Goal: Task Accomplishment & Management: Manage account settings

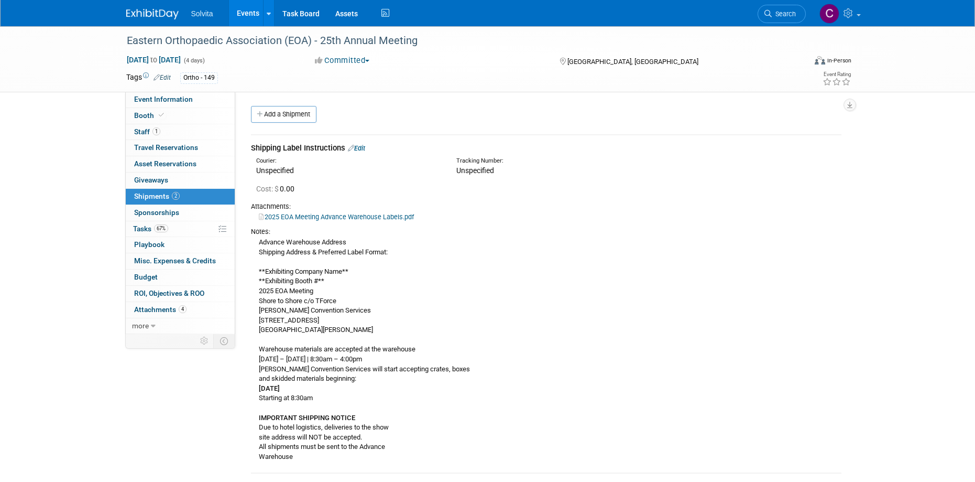
click at [257, 6] on link "Events" at bounding box center [248, 13] width 38 height 26
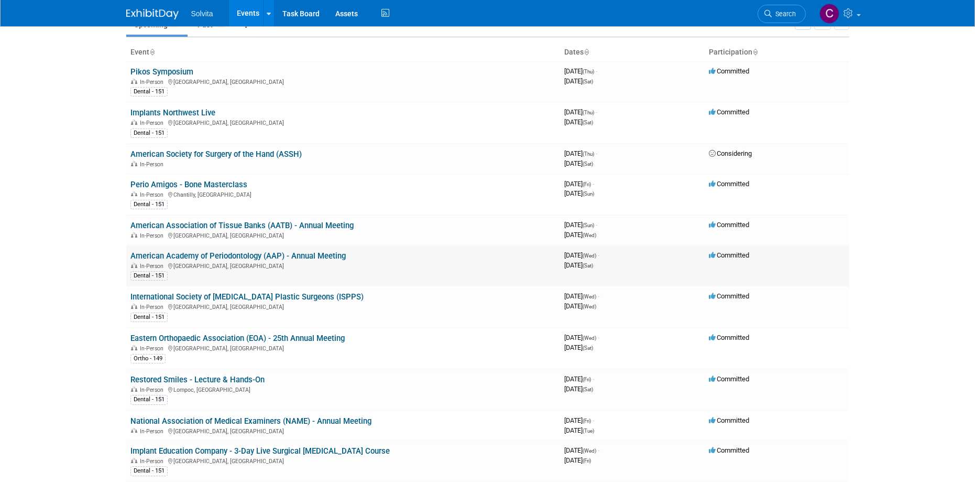
scroll to position [105, 0]
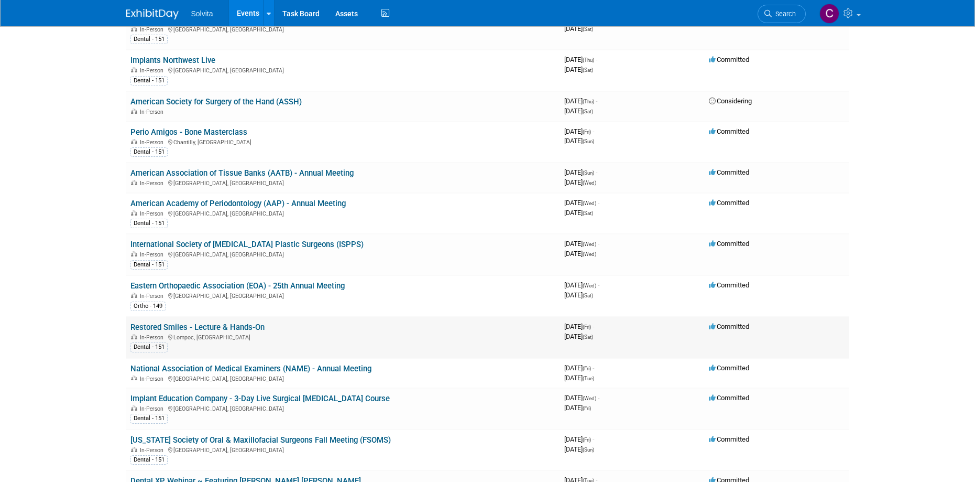
click at [213, 325] on link "Restored Smiles - Lecture & Hands-On" at bounding box center [197, 326] width 134 height 9
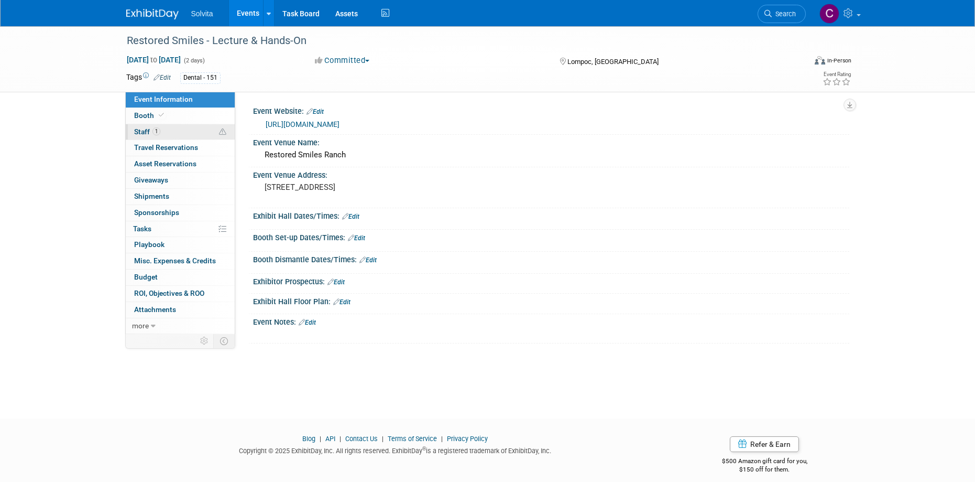
click at [140, 131] on span "Staff 1" at bounding box center [147, 131] width 26 height 8
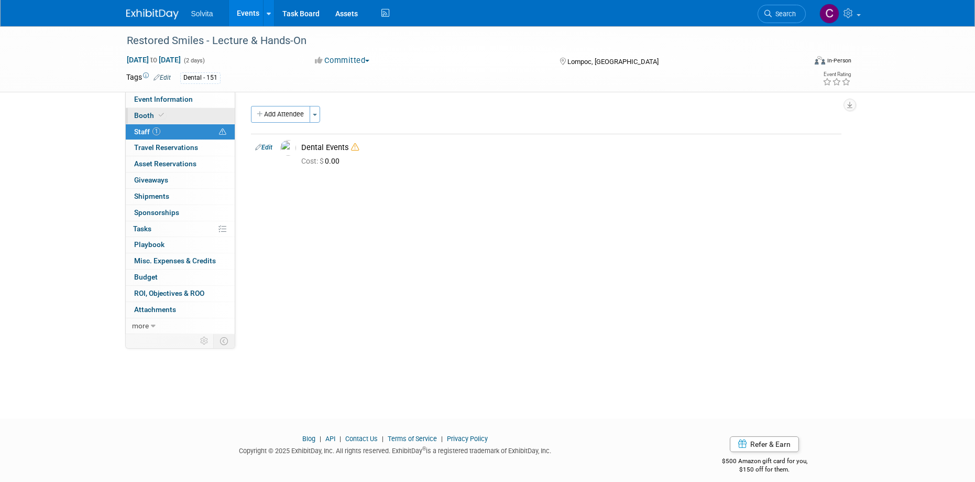
click at [145, 115] on span "Booth" at bounding box center [150, 115] width 32 height 8
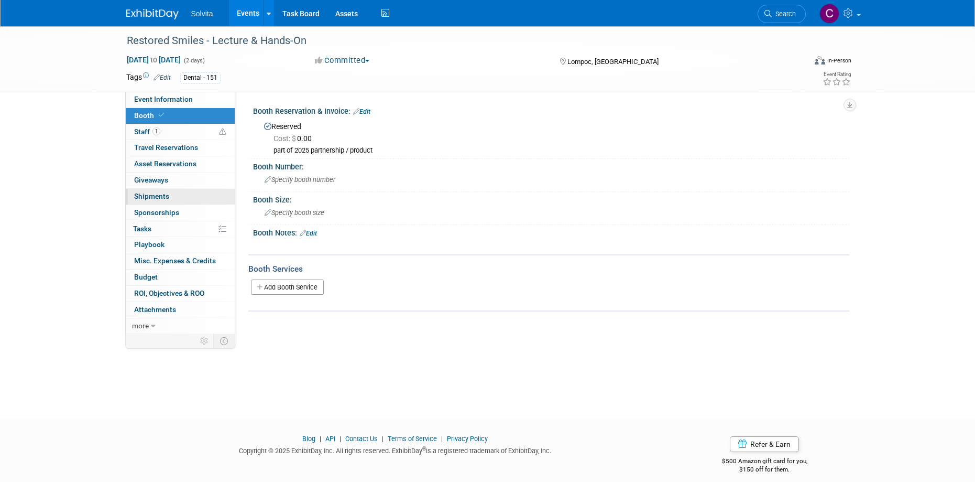
click at [158, 197] on span "Shipments 0" at bounding box center [151, 196] width 35 height 8
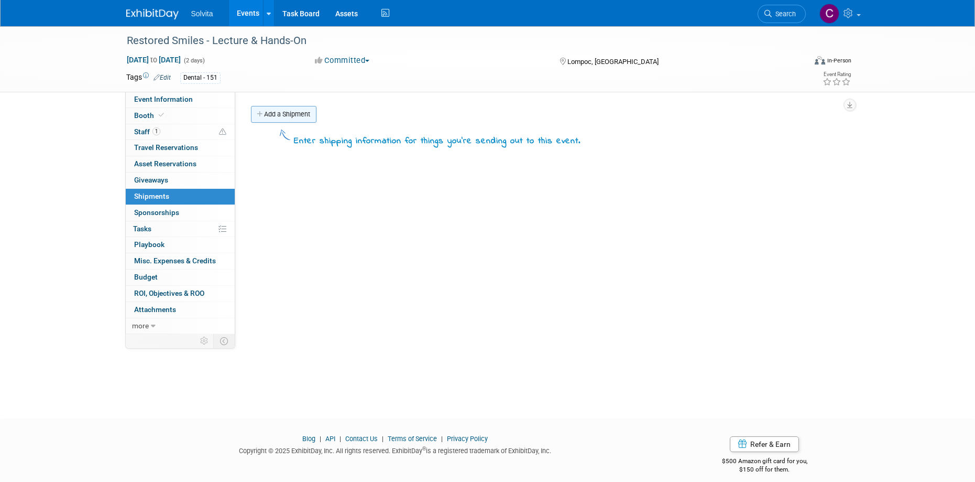
click at [294, 112] on link "Add a Shipment" at bounding box center [284, 114] width 66 height 17
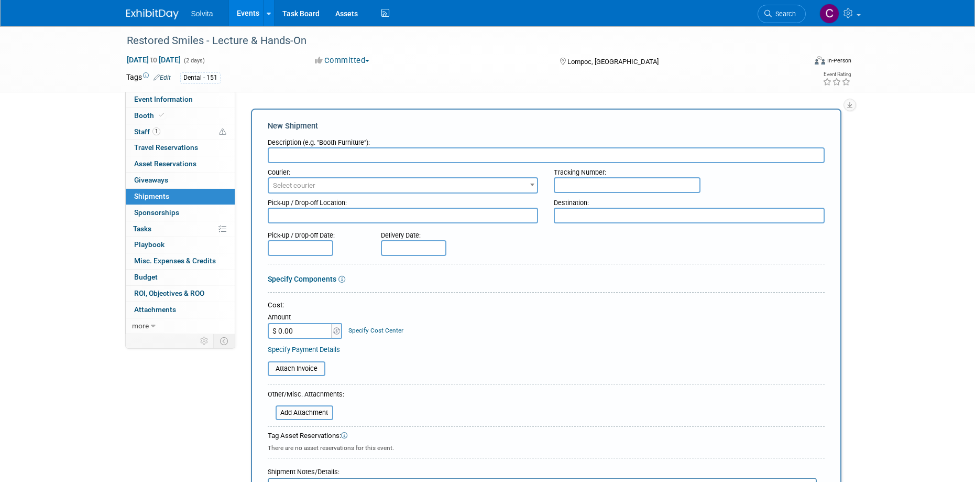
click at [335, 151] on input "text" at bounding box center [546, 155] width 557 height 16
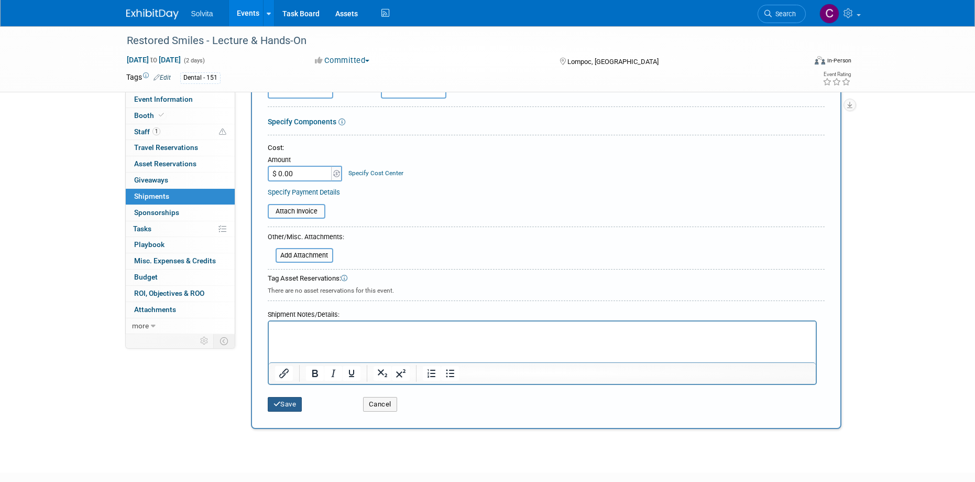
type input "Lisa sent a request for samples but said she will be at AAP, not sure who is at…"
click at [297, 400] on button "Save" at bounding box center [285, 404] width 35 height 15
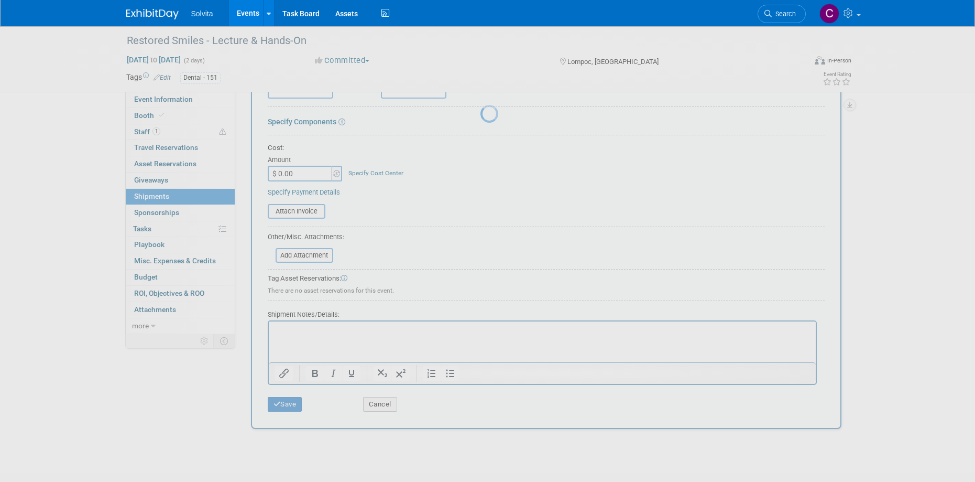
scroll to position [10, 0]
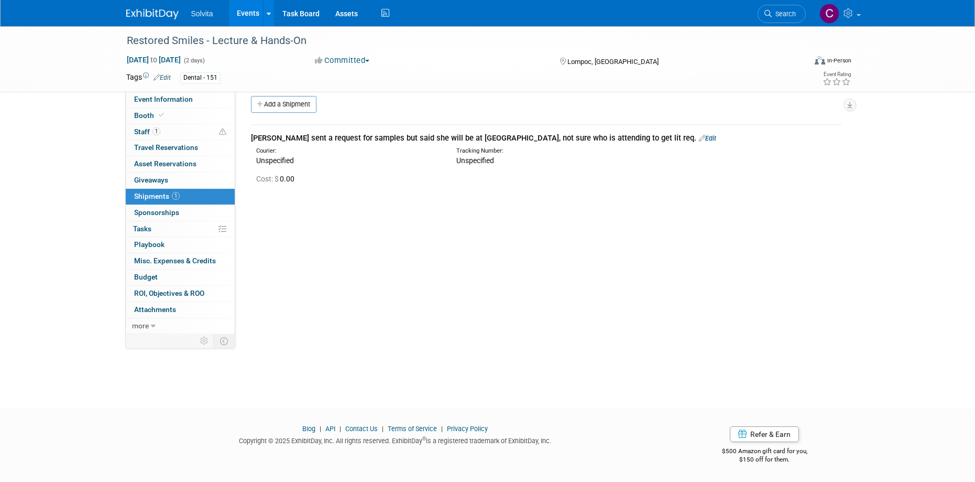
click at [310, 251] on div "Event Website: Edit https://restoredsmilescourses.com/session-1-2/ Event Venue …" at bounding box center [542, 203] width 614 height 242
click at [250, 12] on link "Events" at bounding box center [248, 13] width 38 height 26
